Goal: Navigation & Orientation: Find specific page/section

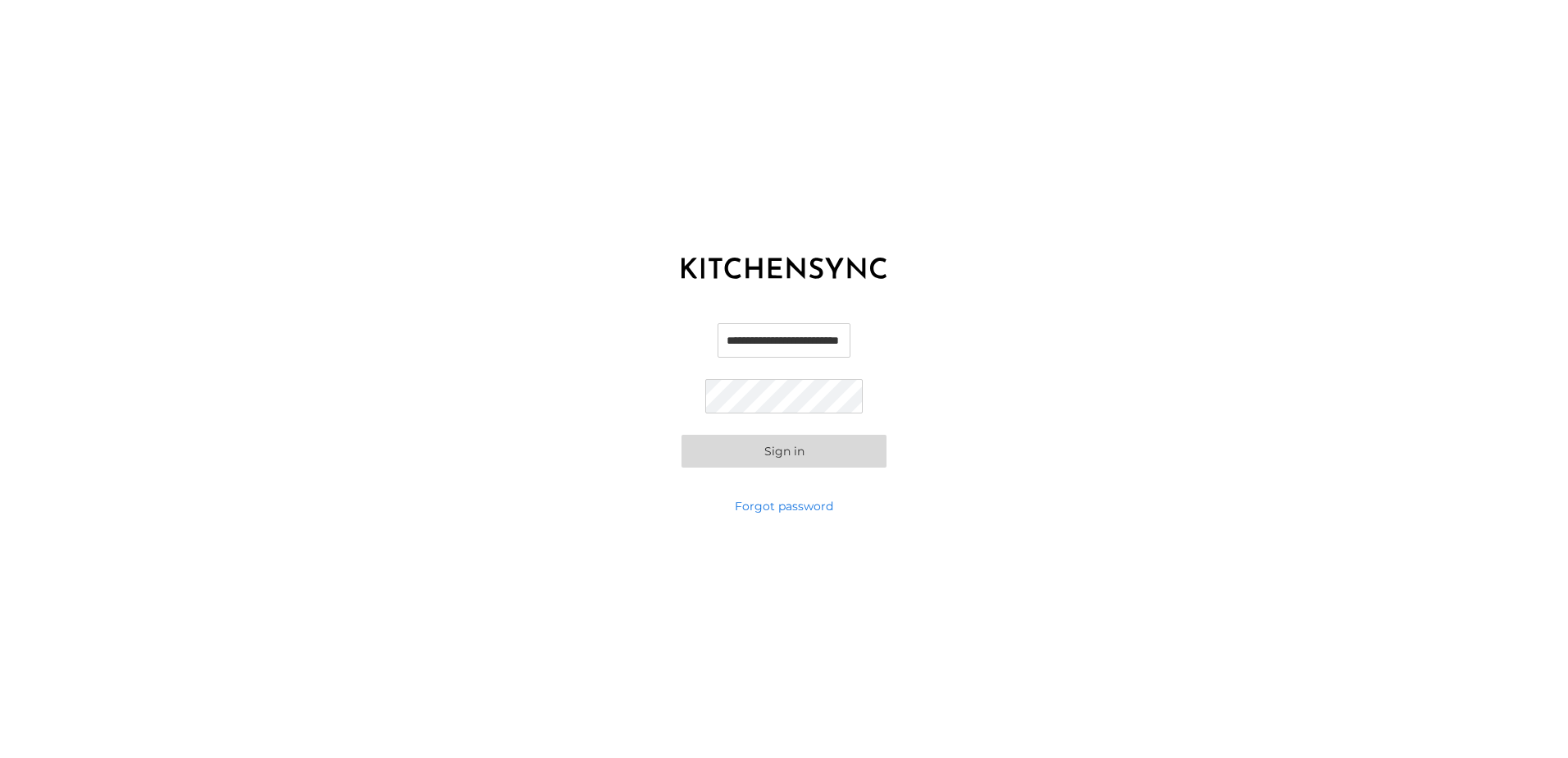
scroll to position [0, 37]
click at [851, 457] on button "Sign in" at bounding box center [784, 451] width 205 height 33
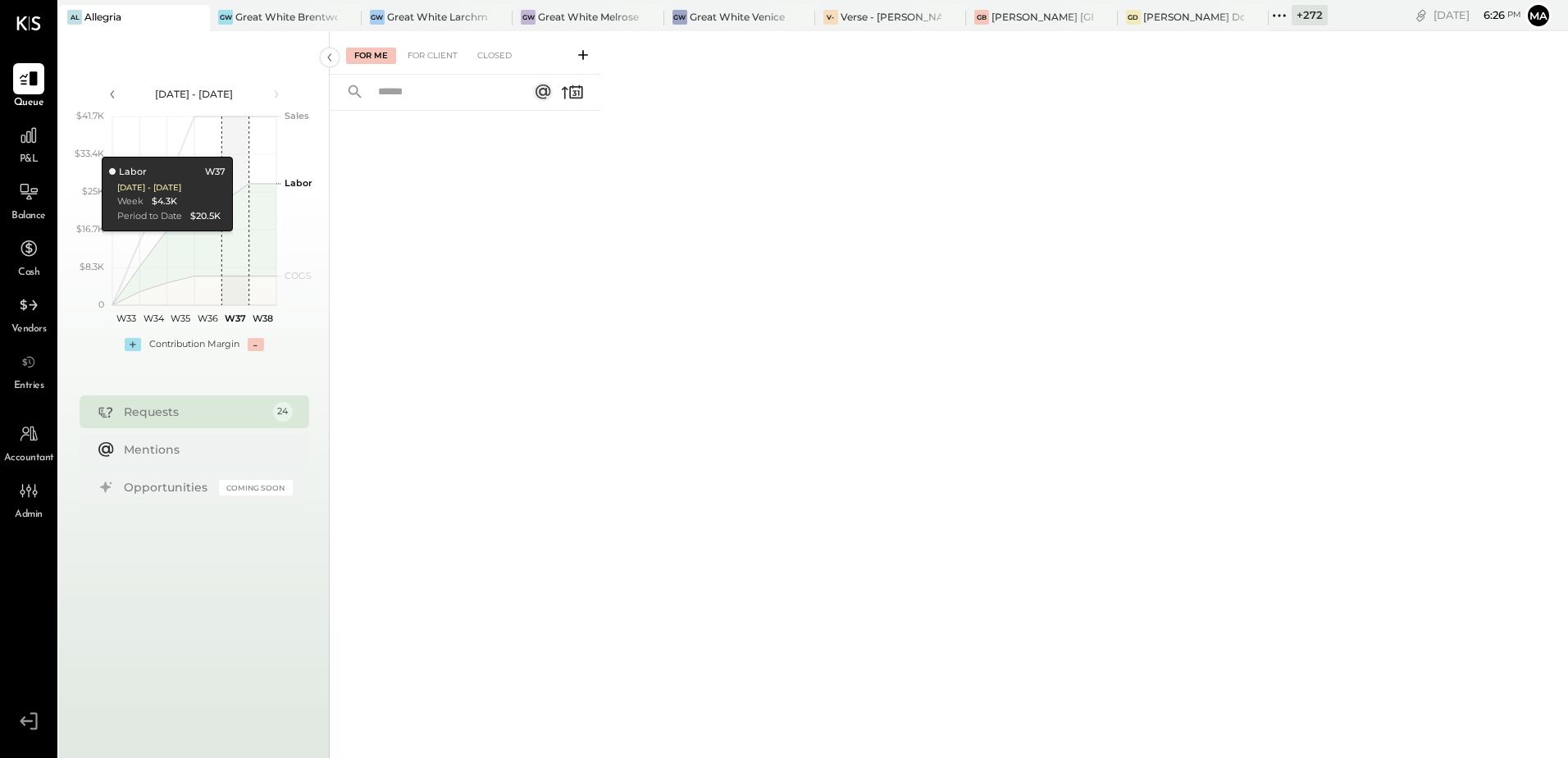
click at [204, 20] on icon at bounding box center [196, 17] width 21 height 20
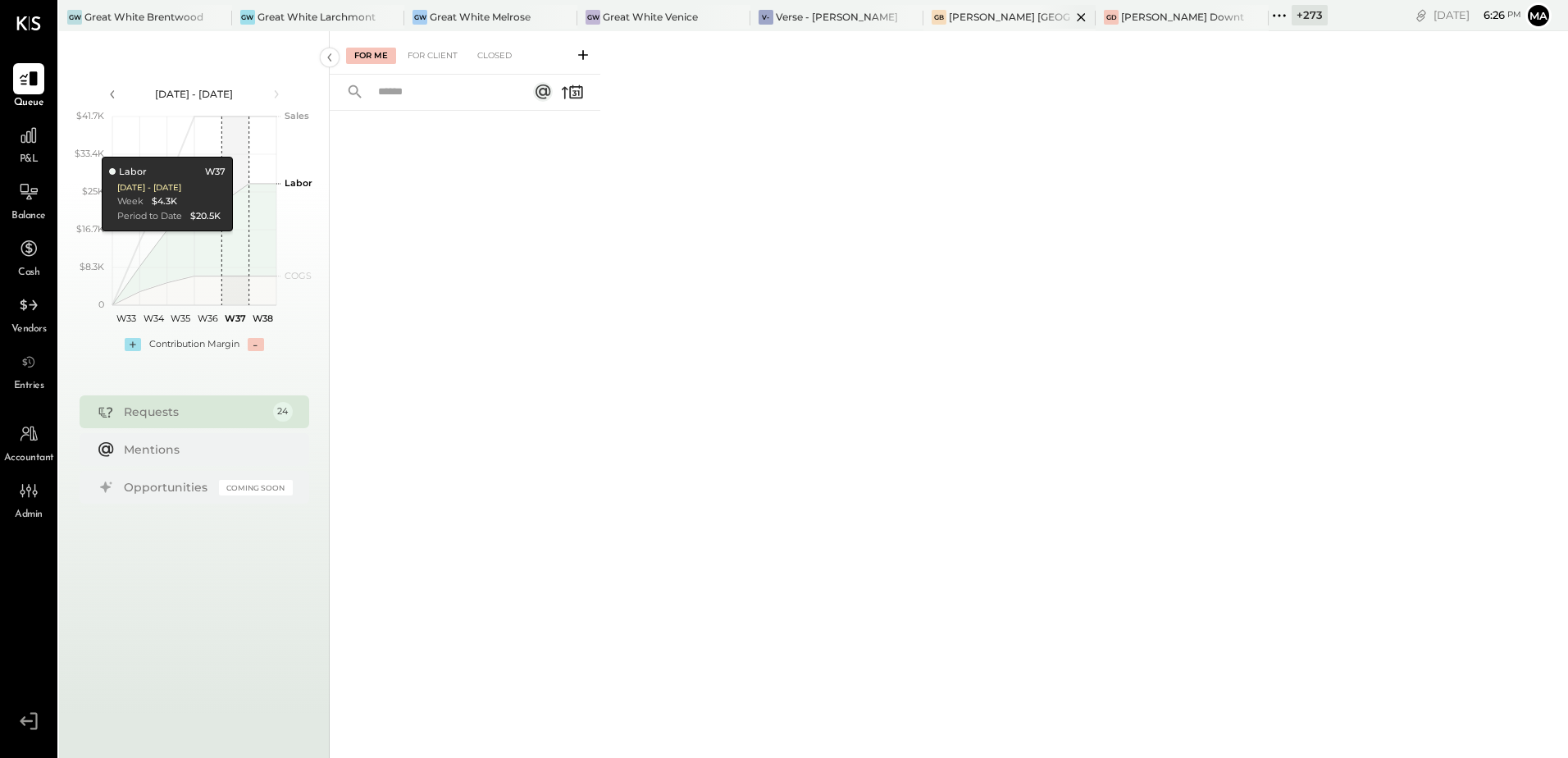
click at [964, 21] on div "[PERSON_NAME] [GEOGRAPHIC_DATA]" at bounding box center [1011, 17] width 123 height 14
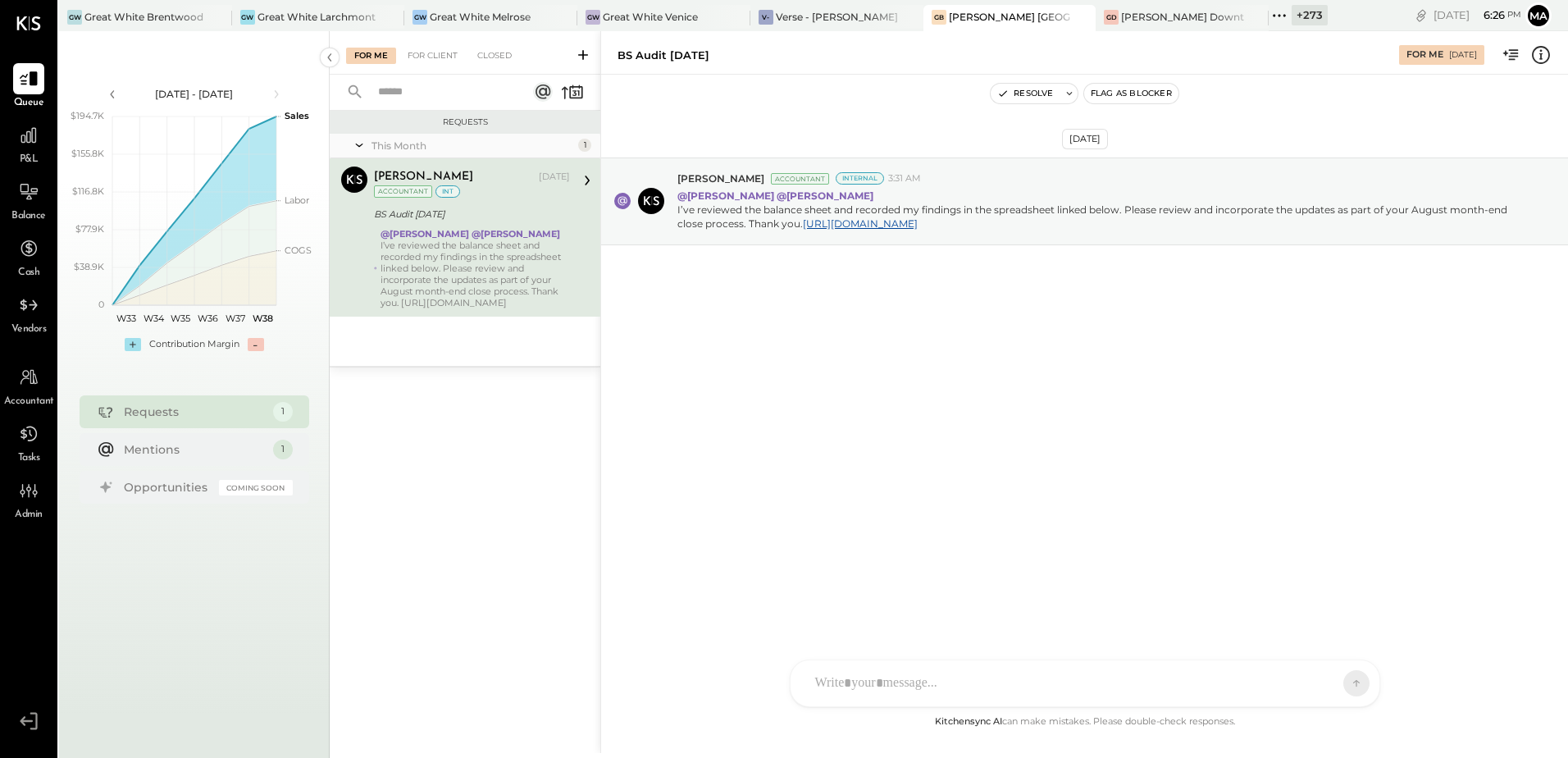
click at [883, 455] on div "[DATE] [PERSON_NAME] Accountant Internal 3:31 AM @[PERSON_NAME] @[PERSON_NAME] …" at bounding box center [1085, 393] width 967 height 637
click at [1235, 455] on div "[DATE] [PERSON_NAME] Accountant Internal 3:31 AM @[PERSON_NAME] @[PERSON_NAME] …" at bounding box center [1085, 393] width 967 height 637
click at [1023, 424] on div "[DATE] [PERSON_NAME] Accountant Internal 3:31 AM @[PERSON_NAME] @[PERSON_NAME] …" at bounding box center [1085, 393] width 967 height 637
click at [1179, 19] on div "[PERSON_NAME] Downtown" at bounding box center [1183, 17] width 123 height 14
click at [1292, 20] on div "+ 273" at bounding box center [1310, 16] width 37 height 21
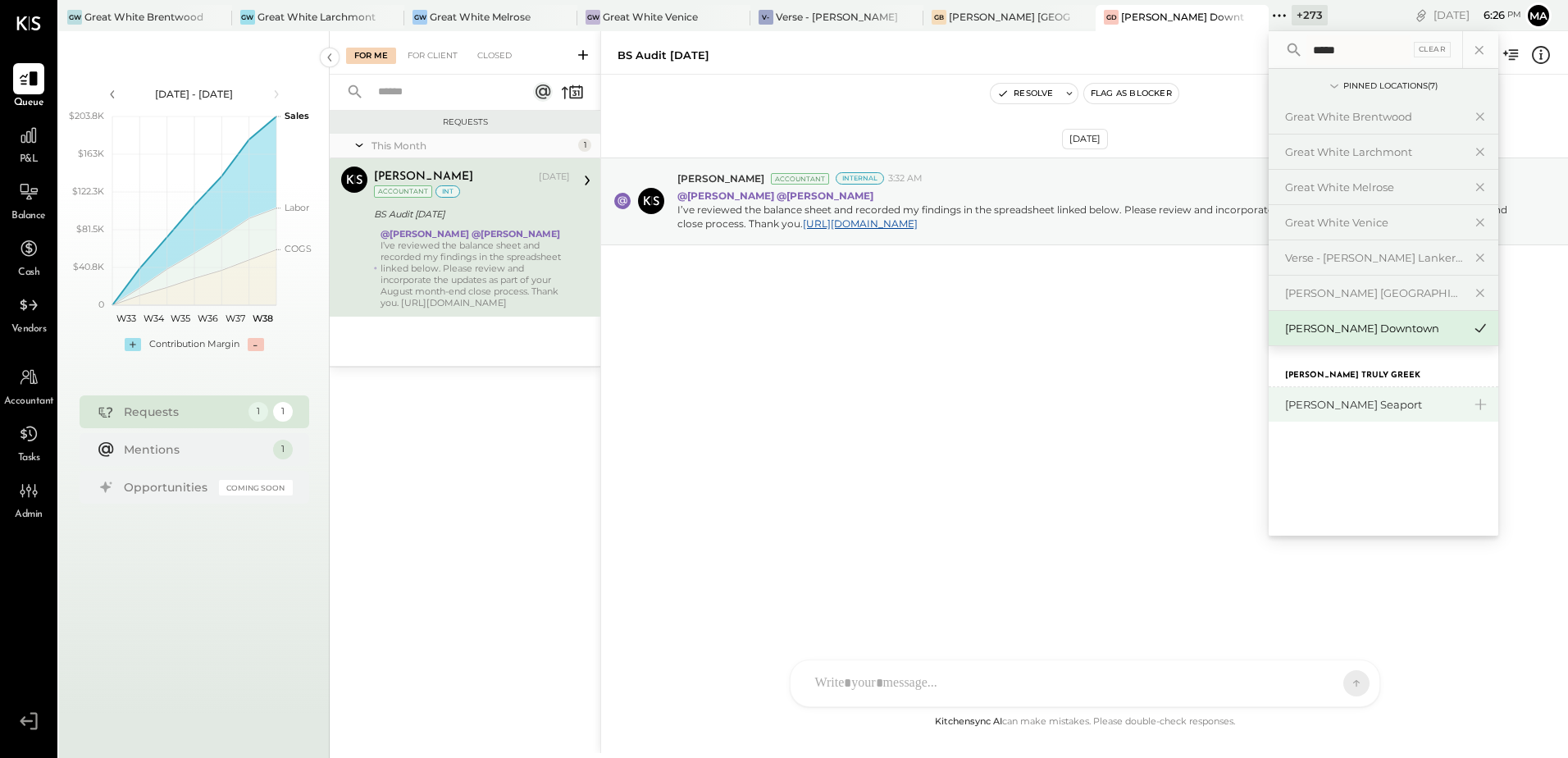
type input "*****"
click at [1318, 411] on div "[PERSON_NAME] Seaport" at bounding box center [1373, 405] width 177 height 16
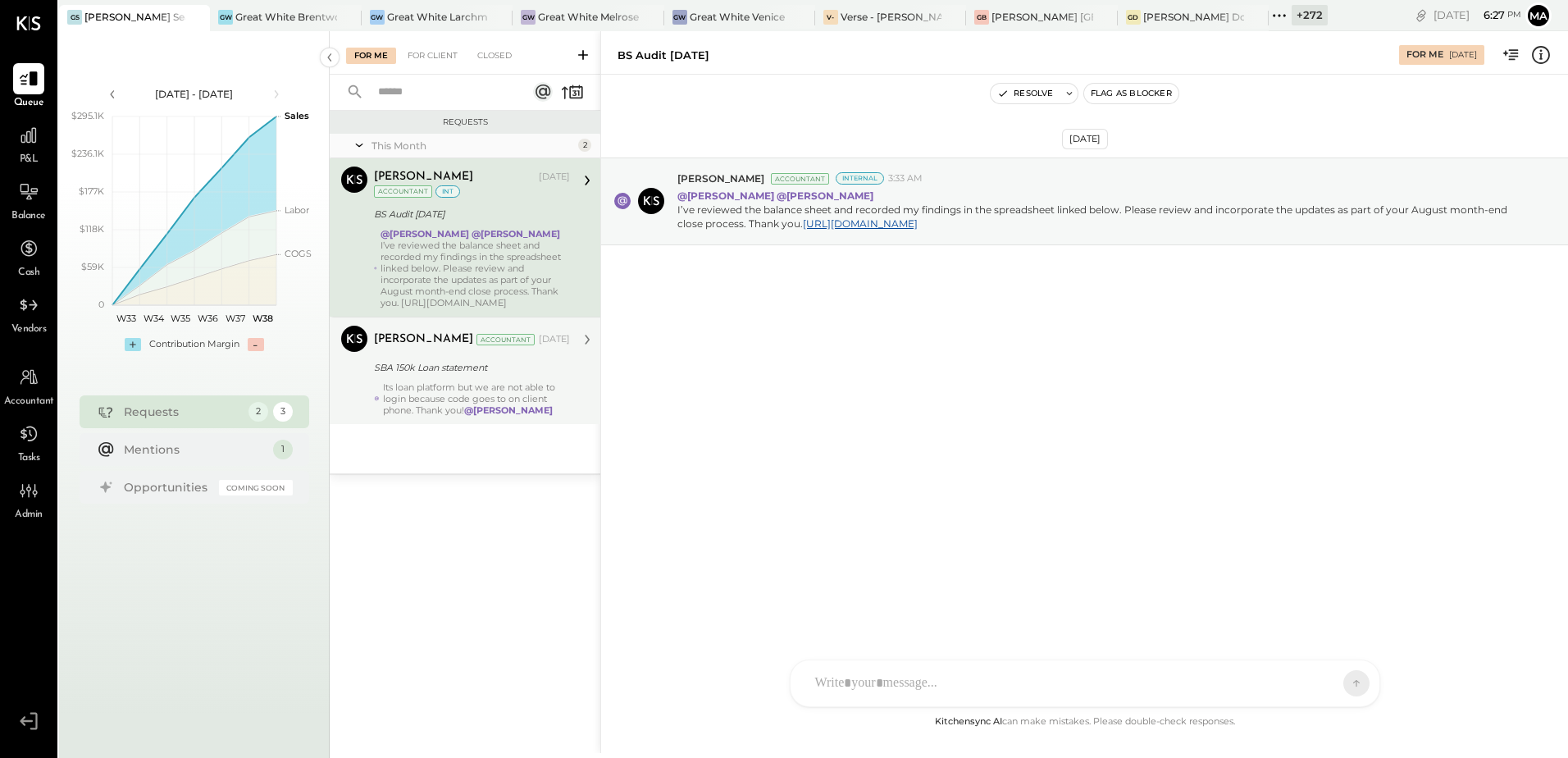
click at [501, 376] on div "SBA 150k Loan statement" at bounding box center [469, 367] width 191 height 20
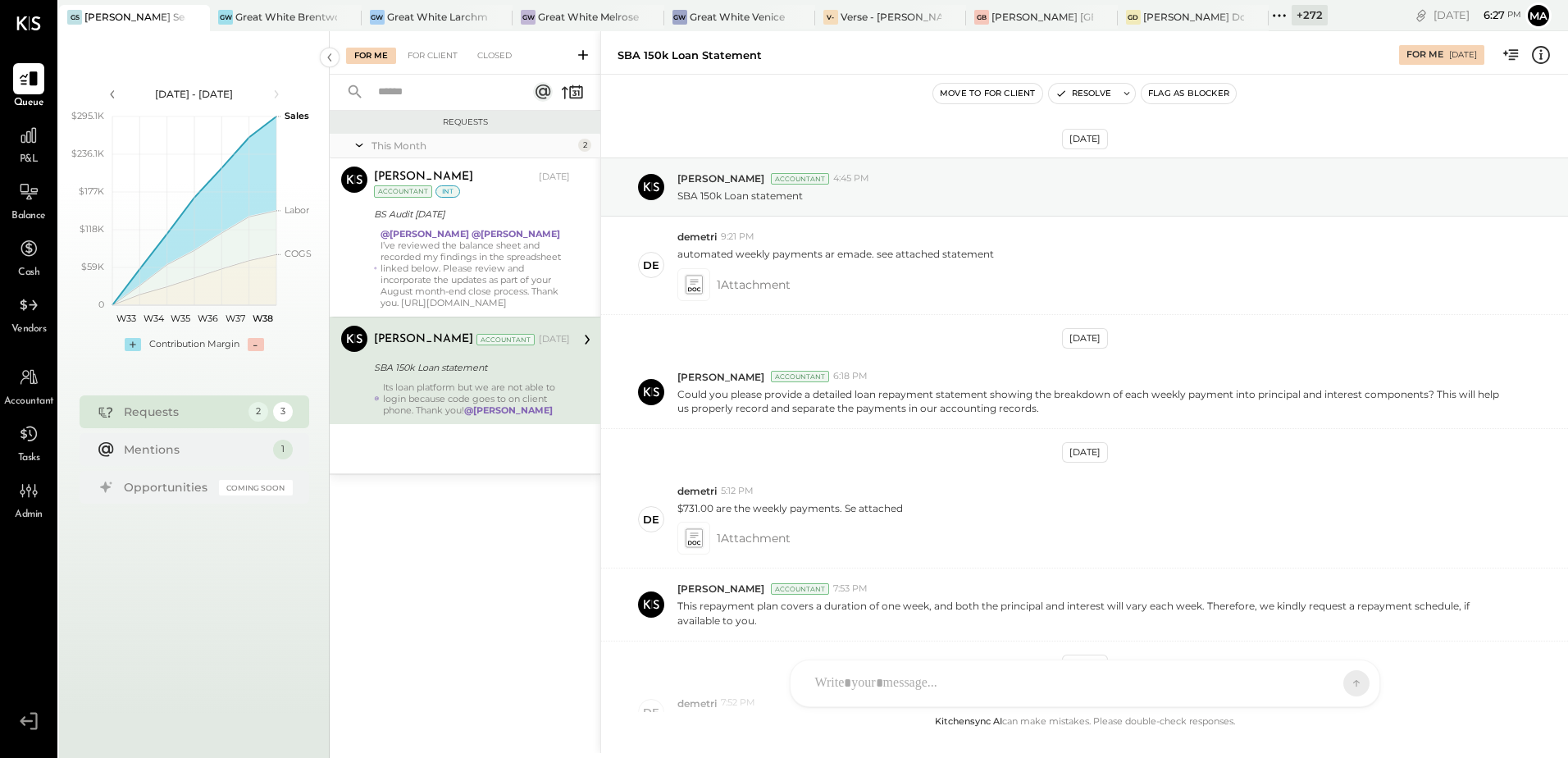
scroll to position [1008, 0]
